Goal: Task Accomplishment & Management: Use online tool/utility

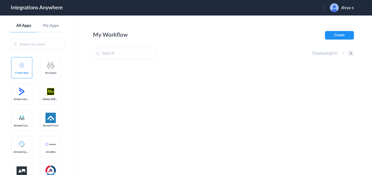
click at [350, 53] on button at bounding box center [350, 53] width 6 height 6
click at [342, 55] on div "Displaying 0 - 0" at bounding box center [333, 53] width 42 height 6
click at [348, 54] on button at bounding box center [350, 53] width 6 height 6
click at [342, 54] on div "Displaying 0 - 0" at bounding box center [333, 53] width 42 height 6
click at [352, 54] on button at bounding box center [350, 53] width 6 height 6
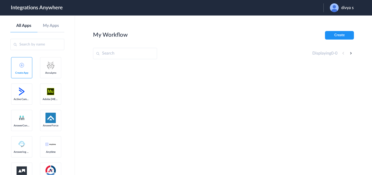
click at [37, 47] on input "text" at bounding box center [37, 44] width 54 height 11
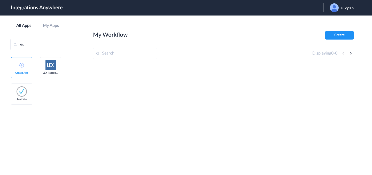
type input "lex"
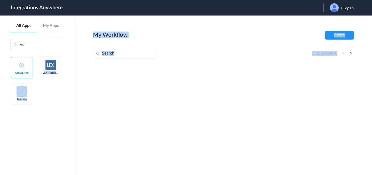
drag, startPoint x: 44, startPoint y: 73, endPoint x: 86, endPoint y: 79, distance: 42.5
click at [87, 0] on body "Integrations Anywhere Launch Account divya s My Account Logout All Apps My Apps…" at bounding box center [186, 0] width 372 height 0
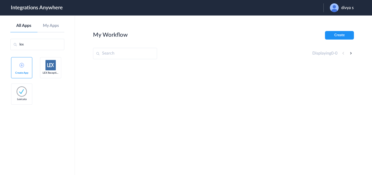
click at [55, 100] on ul "Create App LEX Reception Lexicata" at bounding box center [37, 83] width 54 height 53
click at [343, 37] on button "Create" at bounding box center [339, 35] width 29 height 9
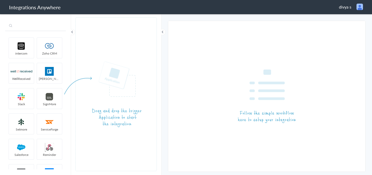
click at [42, 27] on input "text" at bounding box center [35, 26] width 61 height 10
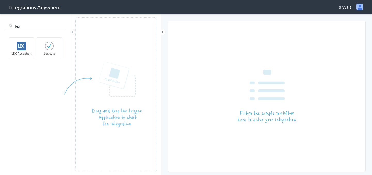
type input "lex"
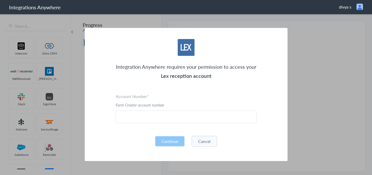
drag, startPoint x: 22, startPoint y: 49, endPoint x: 249, endPoint y: 1, distance: 232.3
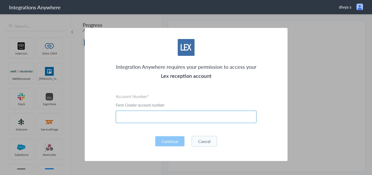
click at [191, 114] on input "text" at bounding box center [186, 116] width 141 height 12
paste input "8001020929"
type input "8001020929"
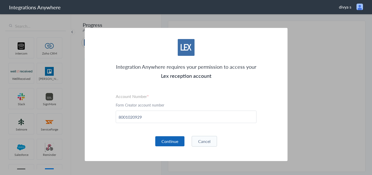
click at [169, 143] on button "Continue" at bounding box center [169, 141] width 29 height 10
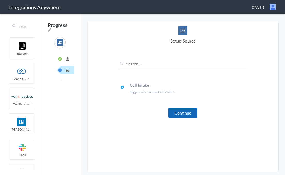
click at [193, 111] on button "Continue" at bounding box center [182, 113] width 29 height 10
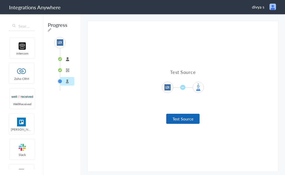
click at [185, 118] on button "Test Source" at bounding box center [182, 119] width 33 height 10
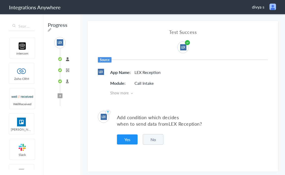
click at [157, 139] on button "No" at bounding box center [153, 139] width 21 height 11
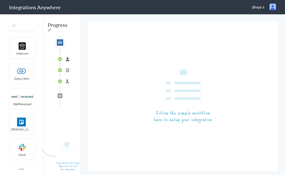
click at [21, 29] on input "text" at bounding box center [22, 26] width 26 height 10
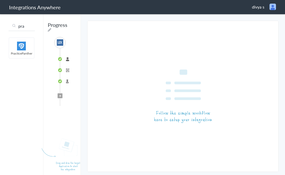
type input "pra"
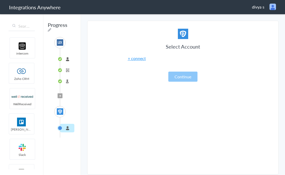
click at [93, 0] on body "Integrations Anywhere divya s Logout Dashboard intercom Zoho CRM WellReceived T…" at bounding box center [142, 0] width 285 height 0
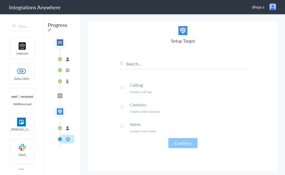
click at [121, 86] on span at bounding box center [122, 86] width 3 height 3
click at [172, 144] on button "Continue" at bounding box center [182, 143] width 29 height 10
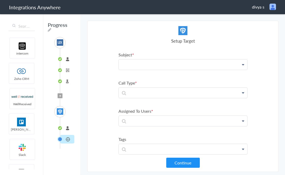
click at [175, 66] on p at bounding box center [183, 64] width 129 height 10
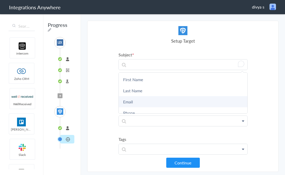
click at [159, 103] on link "Email" at bounding box center [183, 101] width 129 height 11
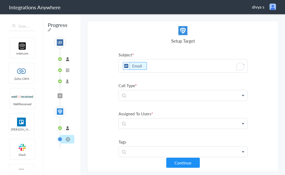
scroll to position [4, 0]
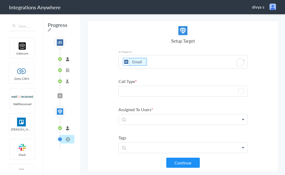
click at [159, 95] on p "To enrich screen reader interactions, please activate Accessibility in Grammarl…" at bounding box center [183, 91] width 129 height 10
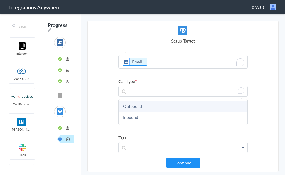
click at [154, 108] on link "Outbound" at bounding box center [183, 105] width 129 height 11
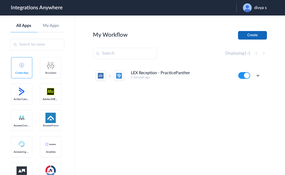
click at [260, 38] on button "Create" at bounding box center [252, 35] width 29 height 9
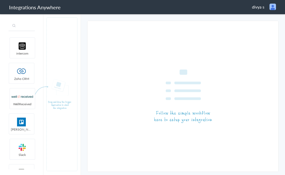
click at [17, 26] on input "text" at bounding box center [22, 26] width 26 height 10
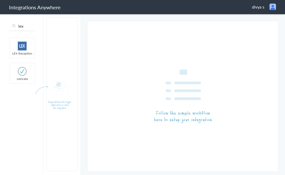
type input "lex"
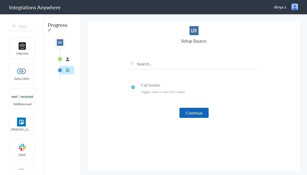
click at [189, 112] on button "Continue" at bounding box center [193, 113] width 29 height 10
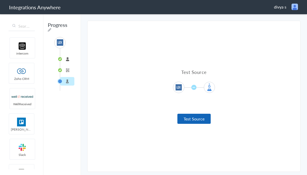
click at [200, 120] on button "Test Source" at bounding box center [193, 119] width 33 height 10
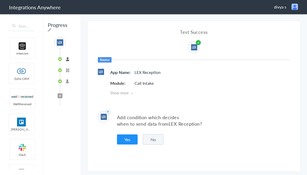
click at [151, 139] on button "No" at bounding box center [153, 139] width 21 height 11
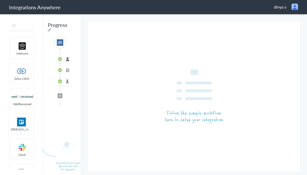
click at [18, 26] on input "text" at bounding box center [22, 26] width 26 height 10
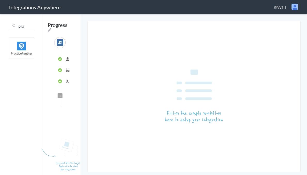
type input "pra"
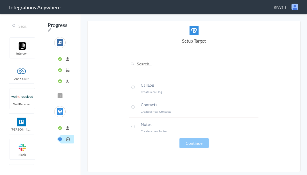
click at [144, 88] on h4 "CallLog" at bounding box center [200, 85] width 118 height 6
click at [193, 143] on button "Continue" at bounding box center [193, 143] width 29 height 10
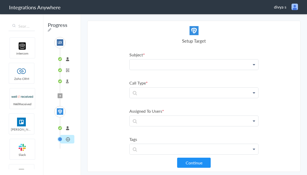
click at [182, 62] on p at bounding box center [194, 64] width 129 height 10
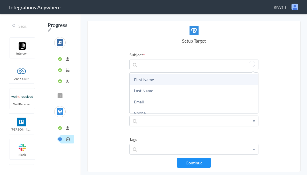
click at [171, 83] on link "First Name" at bounding box center [194, 79] width 129 height 11
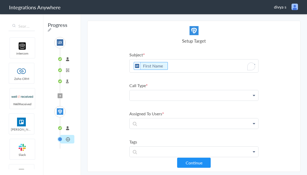
click at [168, 100] on p at bounding box center [194, 95] width 129 height 10
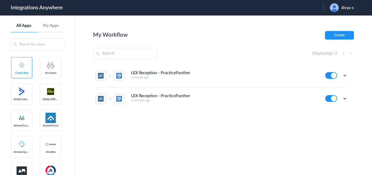
click at [149, 74] on h4 "LEX Reception - PracticePanther" at bounding box center [160, 72] width 59 height 5
click at [171, 74] on h4 "LEX Reception - PracticePanther" at bounding box center [160, 72] width 59 height 5
click at [195, 74] on div "LEX Reception - PracticePanther a minute ago" at bounding box center [224, 74] width 187 height 9
click at [307, 75] on icon at bounding box center [344, 75] width 5 height 5
click at [307, 86] on li "Edit" at bounding box center [331, 88] width 34 height 10
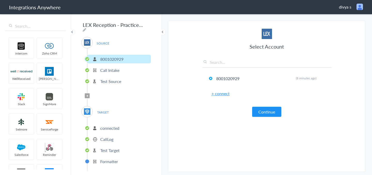
click at [86, 28] on icon at bounding box center [85, 30] width 4 height 4
type input "L"
type input "testing"
click at [164, 52] on main "The system encountered four errors. Check More Trigger Connect Action Setup Tes…" at bounding box center [266, 93] width 210 height 161
click at [271, 114] on button "Continue" at bounding box center [266, 112] width 29 height 10
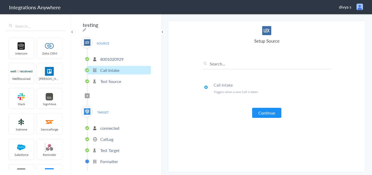
click at [350, 7] on span "divya s" at bounding box center [345, 7] width 12 height 6
drag, startPoint x: 344, startPoint y: 25, endPoint x: 344, endPoint y: 18, distance: 6.8
click at [344, 18] on ul "Logout Dashboard" at bounding box center [348, 23] width 36 height 20
click at [350, 4] on span "divya s" at bounding box center [345, 7] width 12 height 6
click at [343, 17] on li "Logout" at bounding box center [349, 19] width 36 height 8
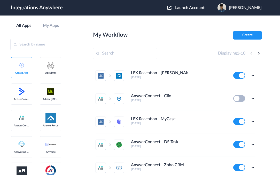
click at [187, 8] on span "Launch Account" at bounding box center [189, 8] width 29 height 4
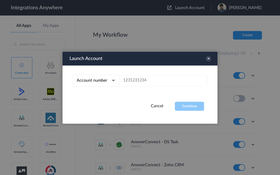
click at [113, 78] on icon at bounding box center [113, 80] width 5 height 5
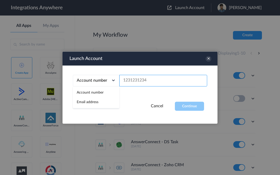
click at [138, 80] on input "text" at bounding box center [163, 81] width 88 height 12
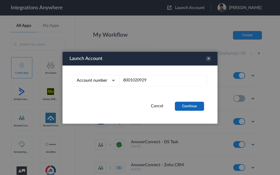
click at [187, 105] on button "Continue" at bounding box center [189, 105] width 29 height 9
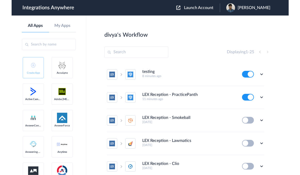
scroll to position [7, 0]
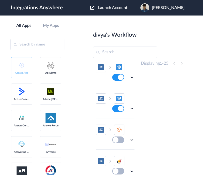
click at [109, 9] on span "Launch Account" at bounding box center [112, 8] width 29 height 4
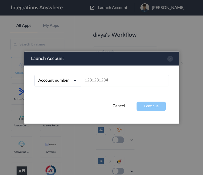
click at [75, 76] on div "Account number" at bounding box center [57, 81] width 46 height 12
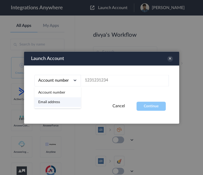
click at [63, 103] on li "Email address" at bounding box center [57, 102] width 46 height 10
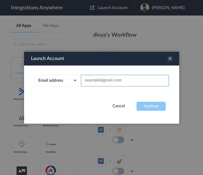
click at [118, 82] on input "text" at bounding box center [125, 81] width 88 height 12
paste input "divya.selvaraj [EMAIL_ADDRESS][DOMAIN_NAME]"
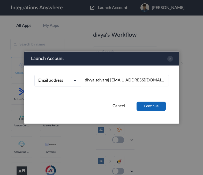
click at [153, 107] on button "Continue" at bounding box center [150, 105] width 29 height 9
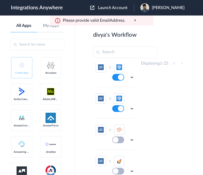
click at [118, 11] on div "Launch Account [PERSON_NAME] My Account Logout" at bounding box center [139, 7] width 99 height 9
click at [119, 8] on span "Launch Account" at bounding box center [112, 8] width 29 height 4
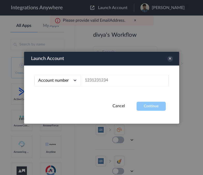
click at [67, 82] on span "Account number" at bounding box center [53, 80] width 30 height 4
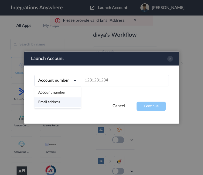
click at [67, 99] on li "Email address" at bounding box center [57, 102] width 46 height 10
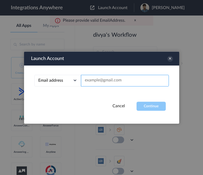
click at [104, 83] on input "text" at bounding box center [125, 81] width 88 height 12
paste input "divya.selvaraj [EMAIL_ADDRESS][DOMAIN_NAME]"
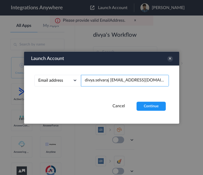
click at [110, 80] on input "divya.selvaraj [EMAIL_ADDRESS][DOMAIN_NAME]" at bounding box center [125, 81] width 88 height 12
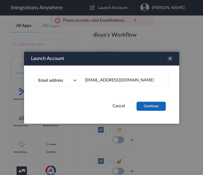
click at [150, 107] on button "Continue" at bounding box center [150, 105] width 29 height 9
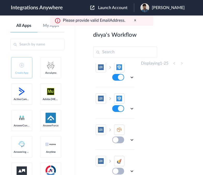
click at [134, 19] on button "x" at bounding box center [135, 20] width 2 height 4
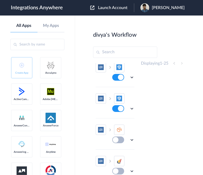
click at [115, 7] on span "Launch Account" at bounding box center [112, 8] width 29 height 4
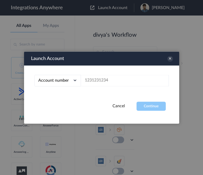
click at [74, 78] on icon at bounding box center [74, 80] width 5 height 5
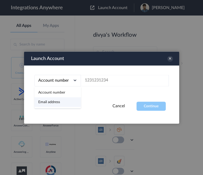
click at [69, 102] on li "Email address" at bounding box center [57, 102] width 46 height 10
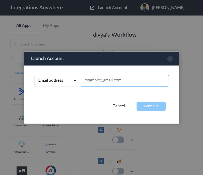
click at [93, 82] on input "text" at bounding box center [125, 81] width 88 height 12
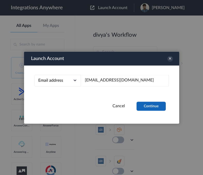
click at [154, 106] on button "Continue" at bounding box center [150, 105] width 29 height 9
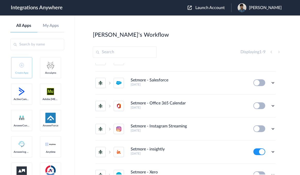
scroll to position [0, 0]
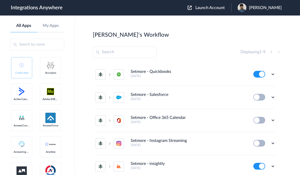
click at [209, 6] on span "Launch Account" at bounding box center [210, 8] width 29 height 4
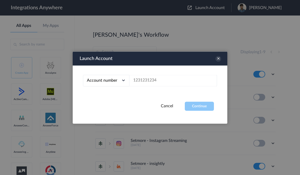
click at [123, 83] on icon at bounding box center [123, 80] width 5 height 5
click at [116, 101] on li "Email address" at bounding box center [106, 102] width 46 height 10
click at [157, 76] on input "text" at bounding box center [174, 81] width 88 height 12
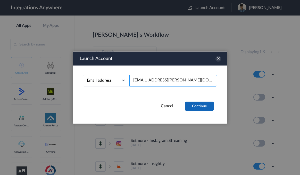
type input "[EMAIL_ADDRESS][PERSON_NAME][DOMAIN_NAME]"
click at [201, 107] on button "Continue" at bounding box center [199, 105] width 29 height 9
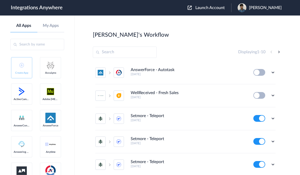
scroll to position [139, 0]
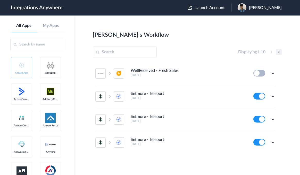
click at [278, 53] on button at bounding box center [279, 52] width 6 height 6
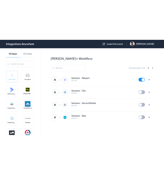
scroll to position [0, 0]
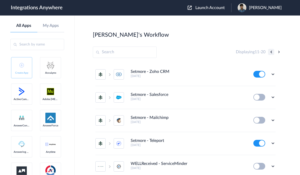
click at [272, 53] on button at bounding box center [271, 52] width 6 height 6
